Goal: Transaction & Acquisition: Purchase product/service

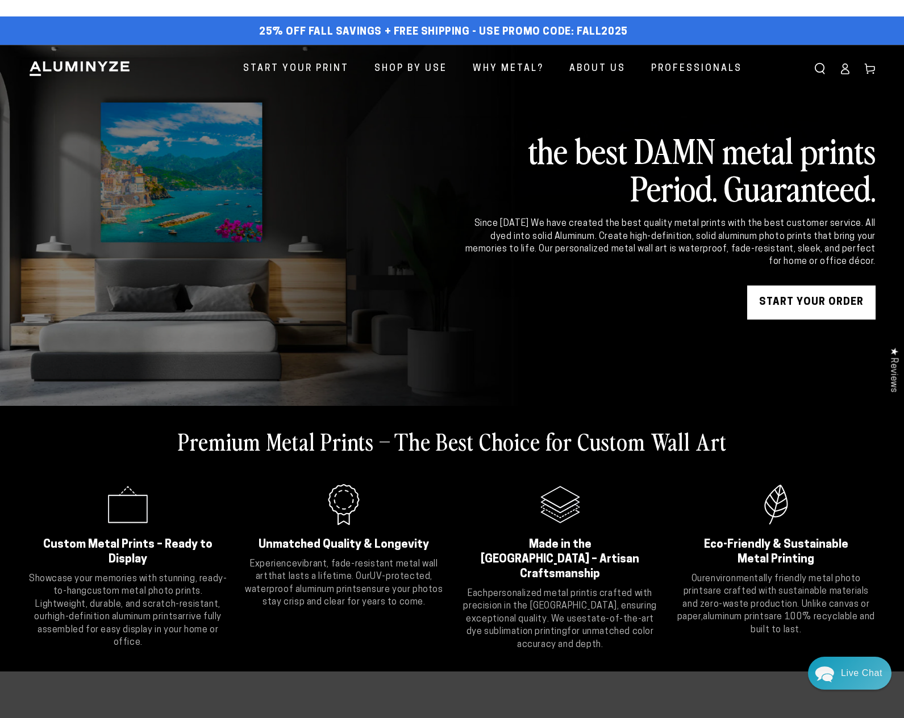
click at [846, 73] on icon at bounding box center [844, 68] width 11 height 11
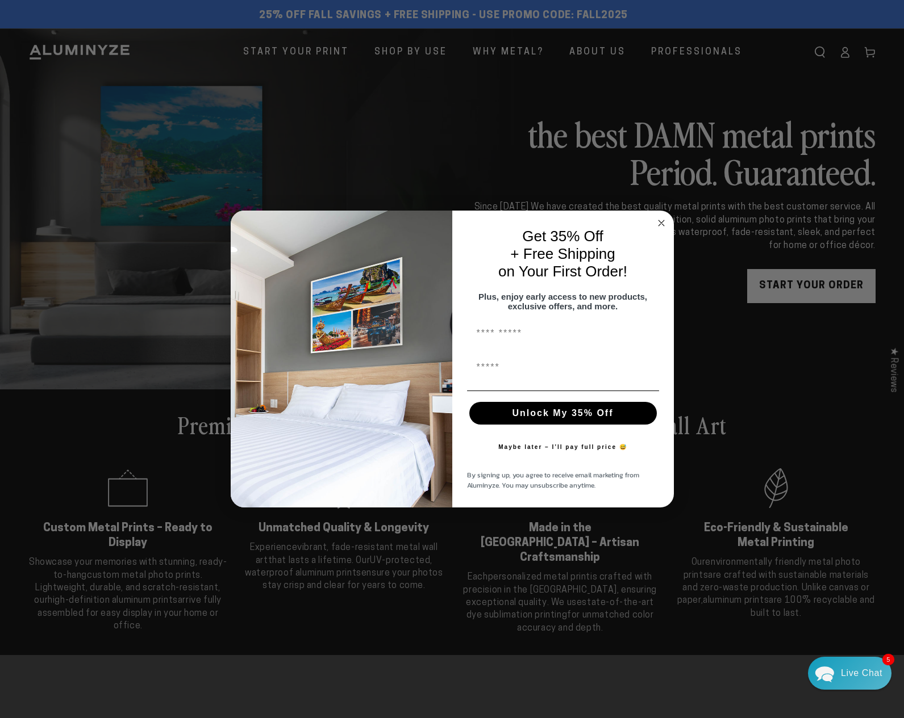
click at [662, 216] on circle "Close dialog" at bounding box center [660, 222] width 13 height 13
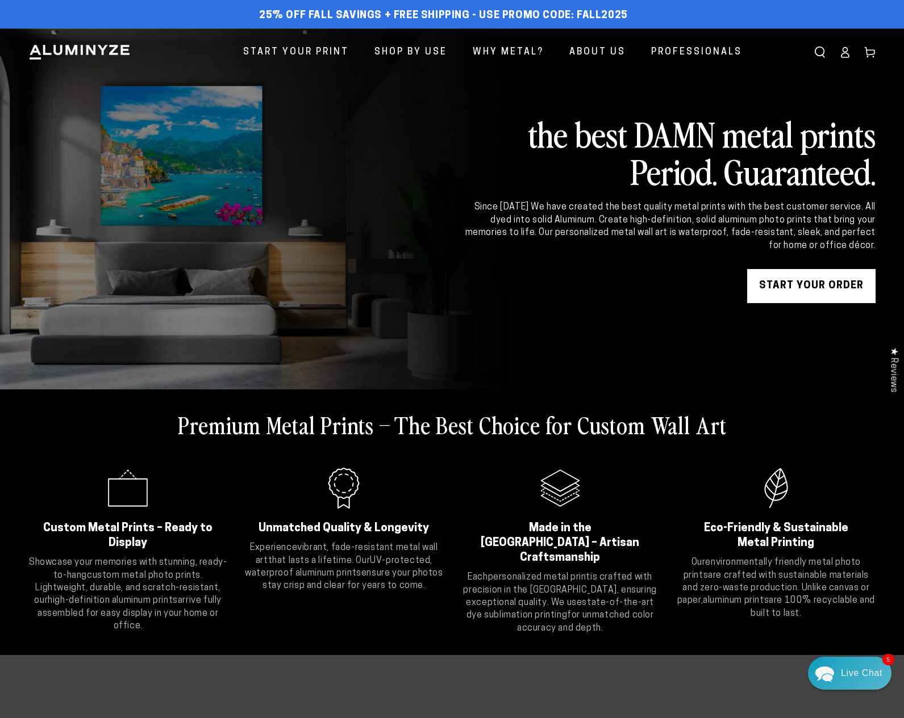
click at [783, 284] on link "START YOUR Order" at bounding box center [811, 286] width 128 height 34
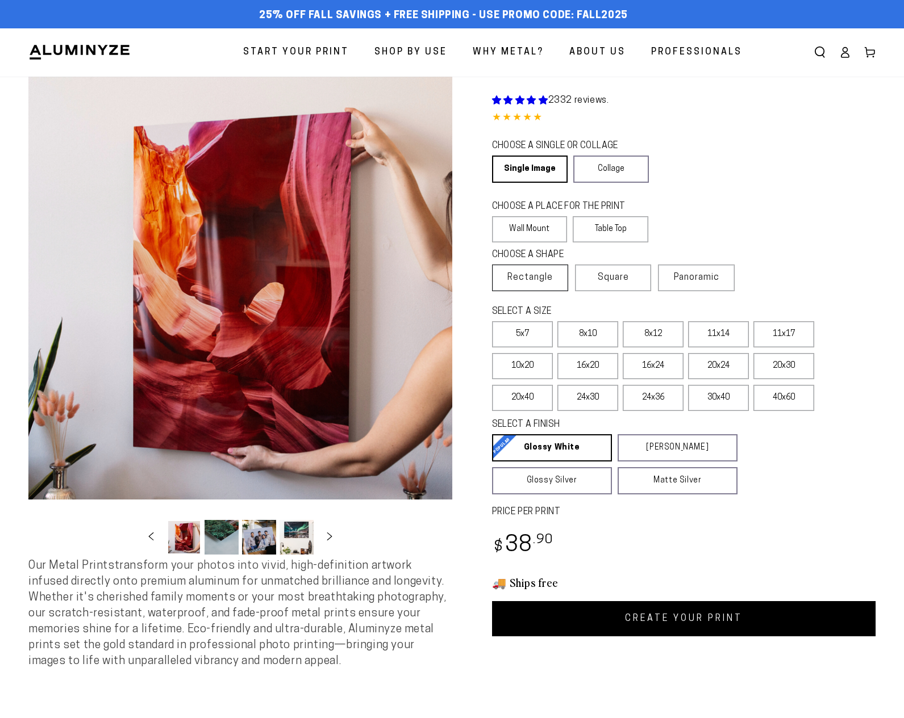
select select "**********"
click at [546, 281] on span "Rectangle" at bounding box center [529, 278] width 45 height 14
click at [782, 371] on label "20x30" at bounding box center [783, 366] width 61 height 26
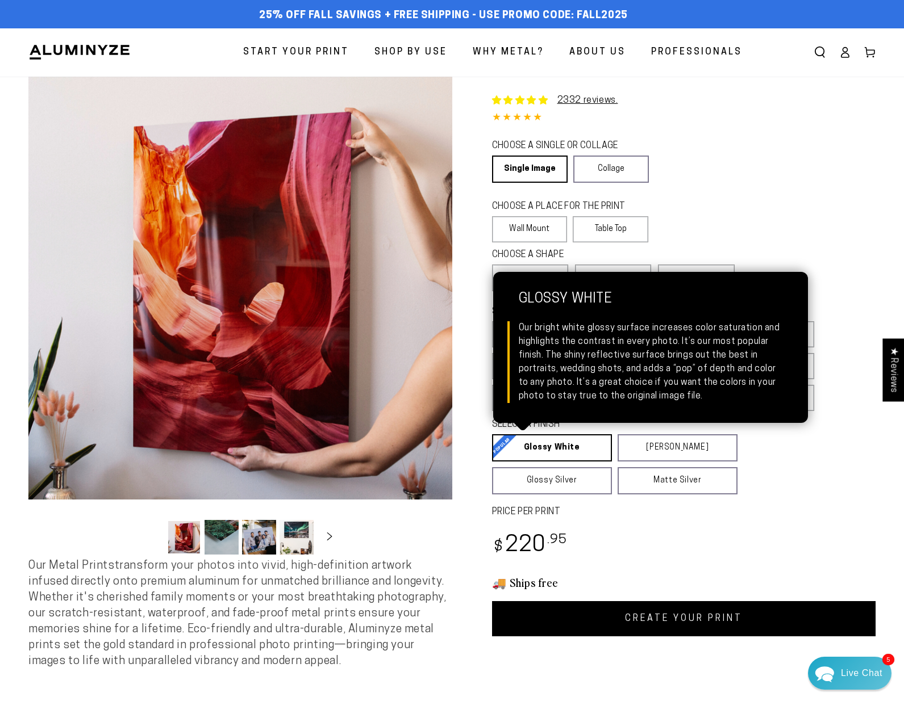
click at [544, 453] on link "Glossy White Glossy White Our bright white glossy surface increases color satur…" at bounding box center [552, 447] width 120 height 27
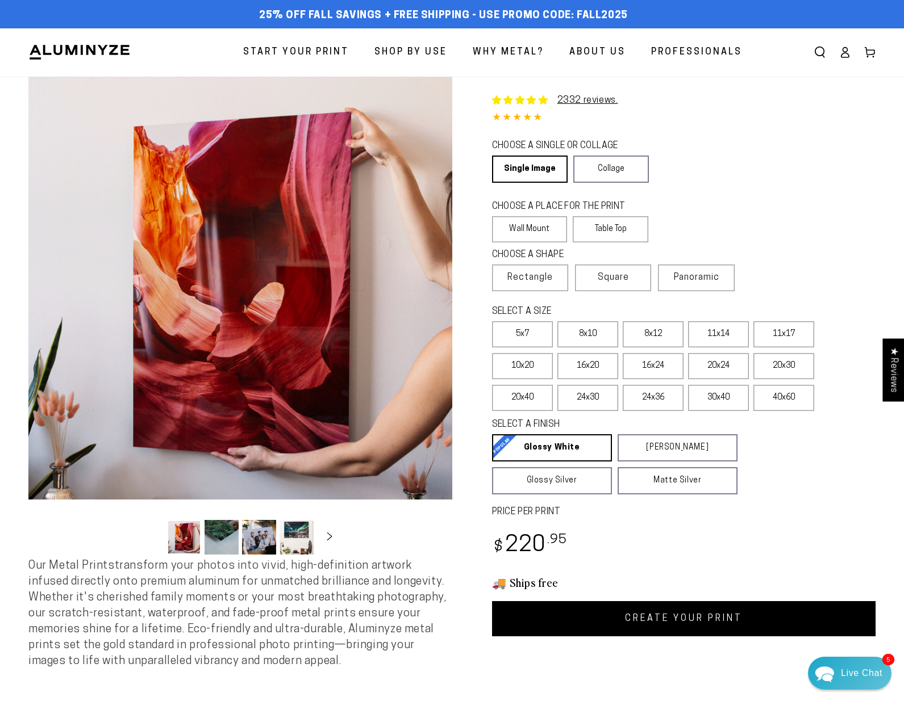
click at [660, 623] on link "CREATE YOUR PRINT" at bounding box center [684, 618] width 384 height 35
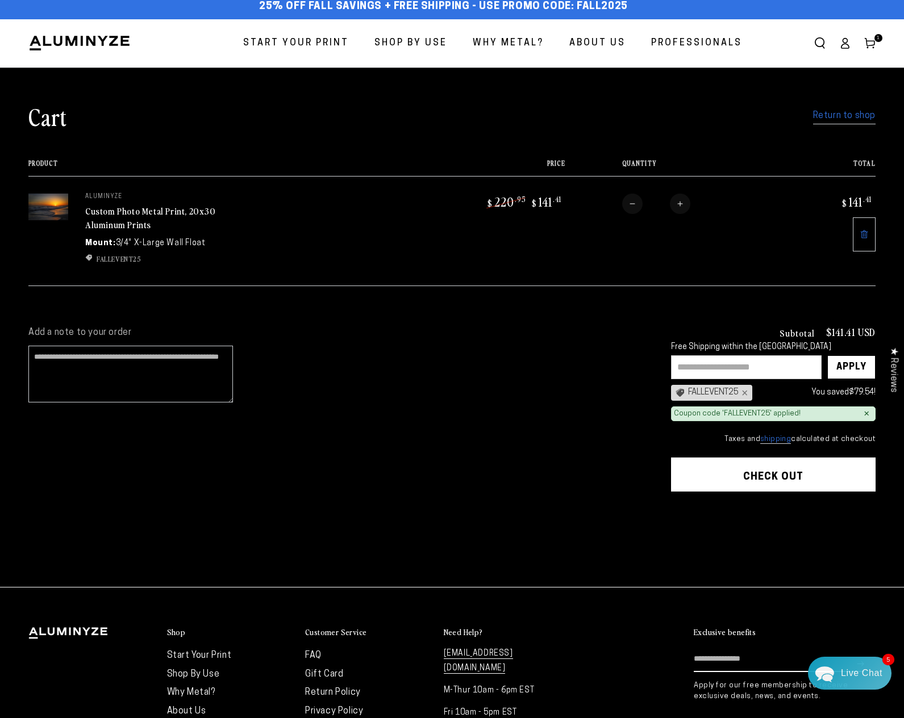
scroll to position [11, 0]
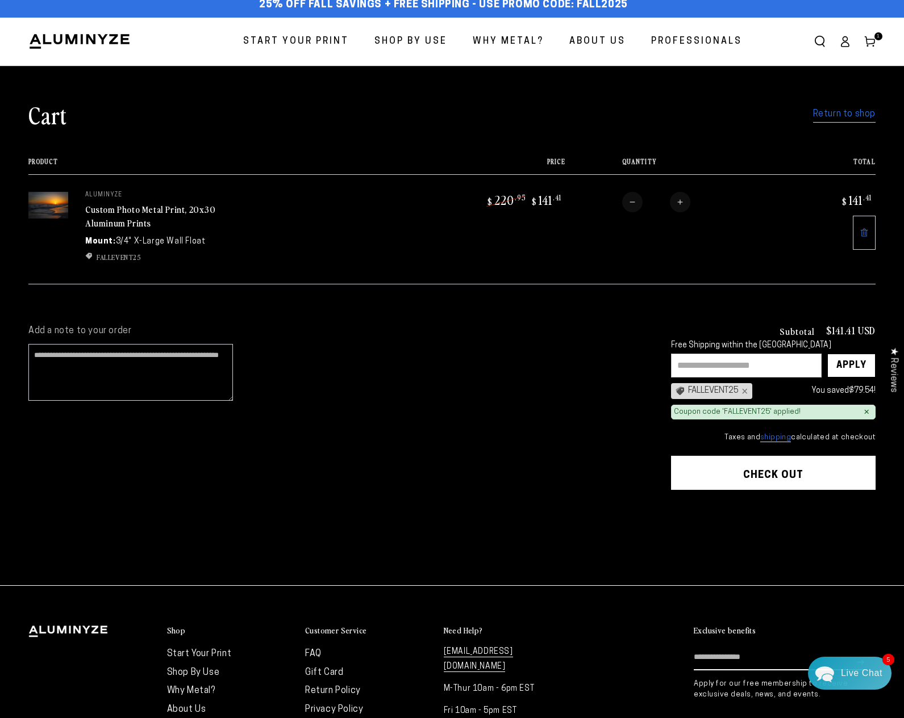
click at [686, 363] on input "text" at bounding box center [746, 366] width 151 height 24
type input "*******"
click at [843, 368] on div "Apply" at bounding box center [851, 365] width 30 height 23
click at [678, 364] on input "text" at bounding box center [746, 366] width 151 height 24
type input "**********"
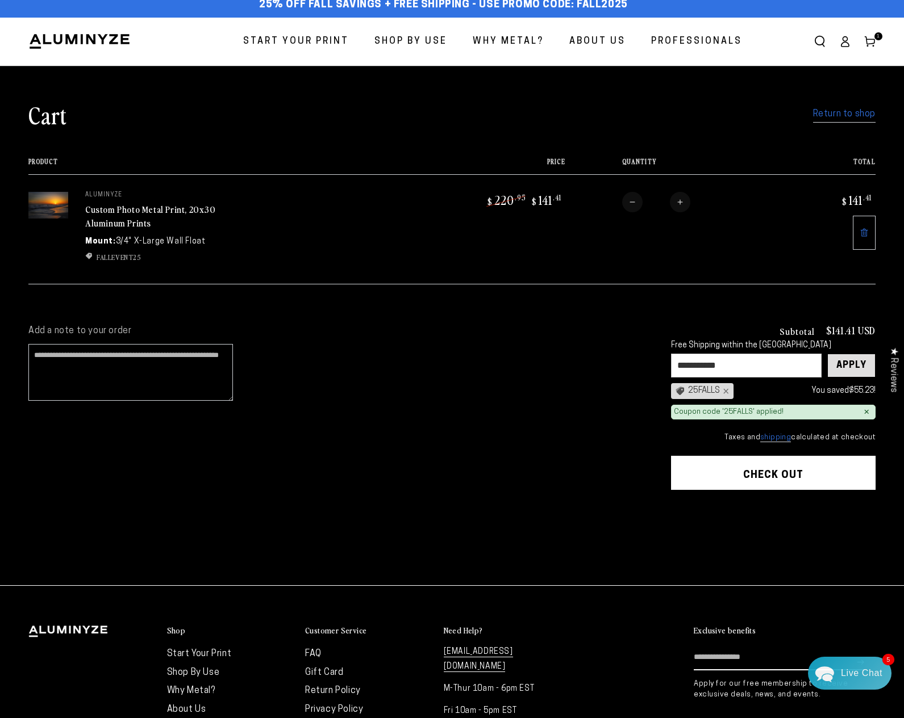
click at [847, 362] on div "Apply" at bounding box center [851, 365] width 30 height 23
click at [678, 363] on input "text" at bounding box center [746, 366] width 151 height 24
type input "**********"
click at [849, 362] on div "Apply" at bounding box center [851, 365] width 30 height 23
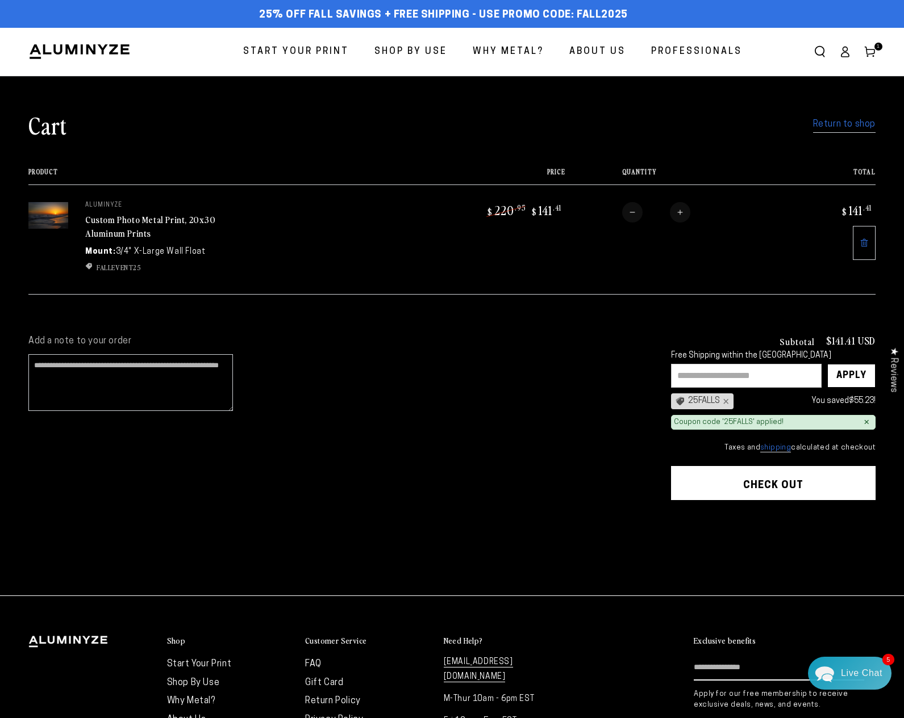
scroll to position [1, 0]
drag, startPoint x: 751, startPoint y: 487, endPoint x: 703, endPoint y: 480, distance: 48.8
click at [750, 486] on button "Check out" at bounding box center [773, 483] width 204 height 34
